Goal: Check status: Check status

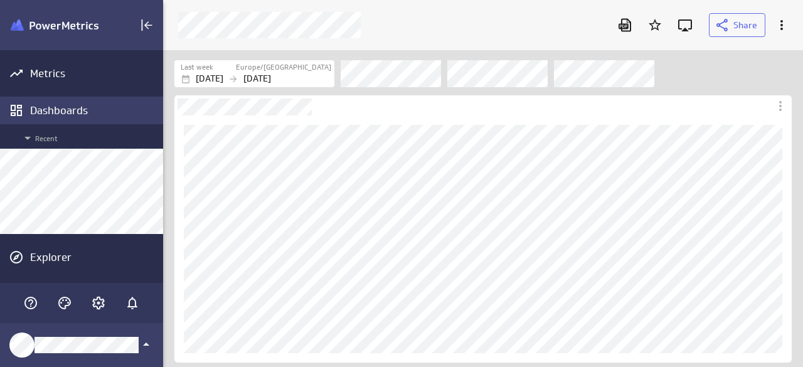
scroll to position [386, 658]
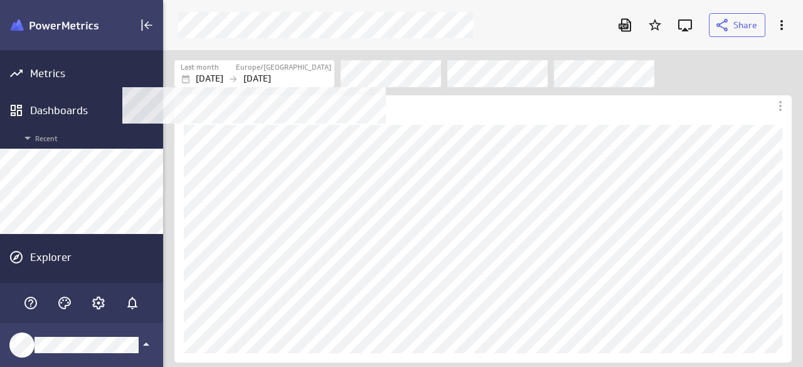
click at [271, 78] on p "[DATE]" at bounding box center [257, 78] width 28 height 13
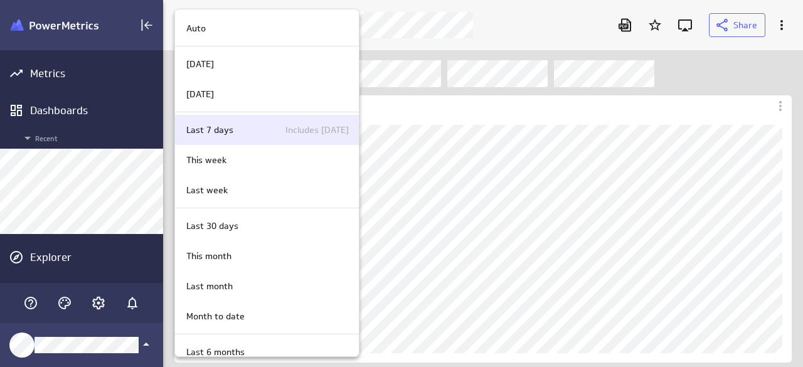
click at [272, 129] on div "Last 7 days Includes [DATE]" at bounding box center [264, 130] width 167 height 13
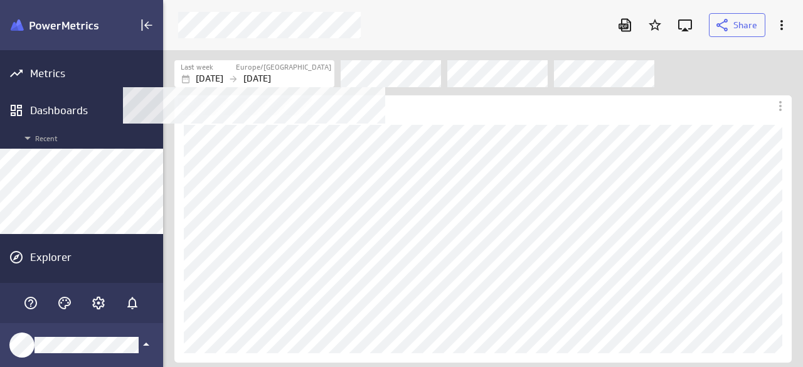
click at [238, 77] on icon "Filters" at bounding box center [233, 79] width 10 height 10
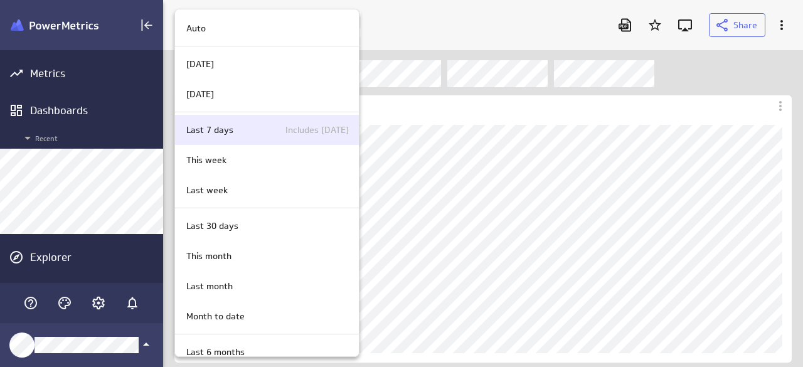
click at [260, 133] on div "Last 7 days Includes [DATE]" at bounding box center [264, 130] width 167 height 13
